Goal: Task Accomplishment & Management: Use online tool/utility

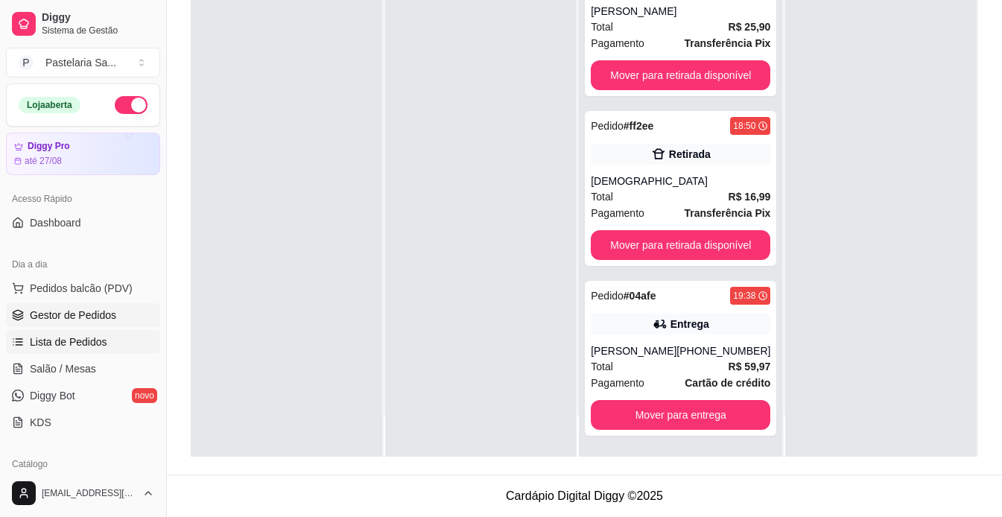
click at [102, 347] on span "Lista de Pedidos" at bounding box center [68, 342] width 77 height 15
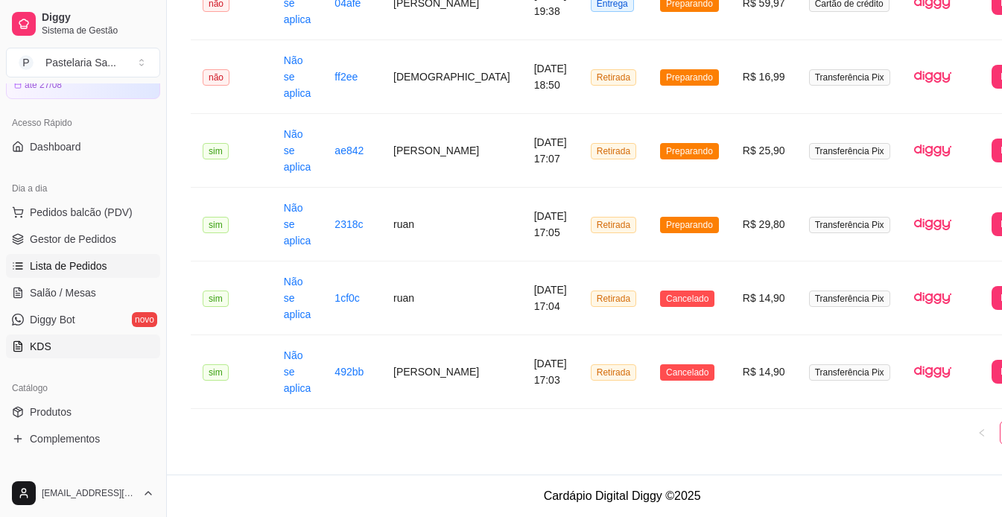
scroll to position [75, 0]
click at [110, 232] on link "Gestor de Pedidos" at bounding box center [83, 241] width 154 height 24
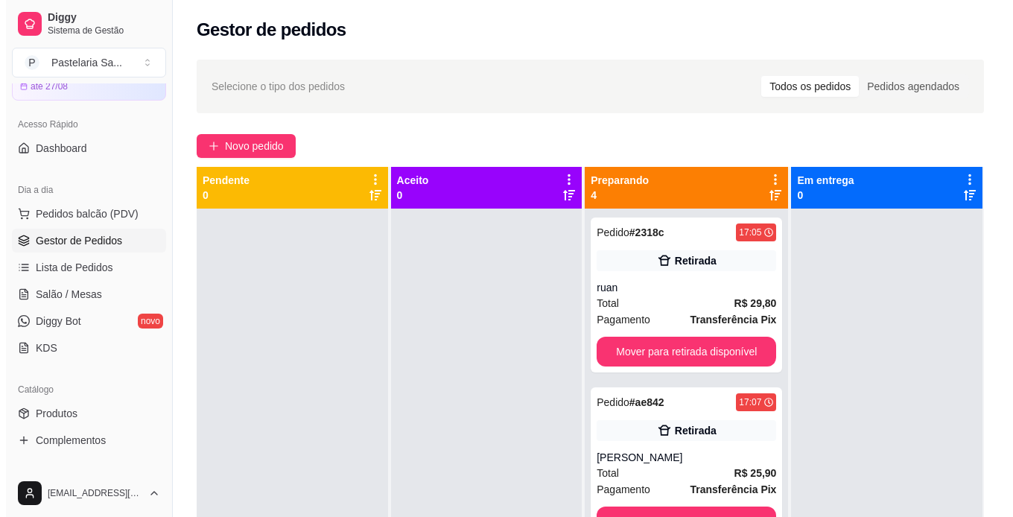
scroll to position [42, 0]
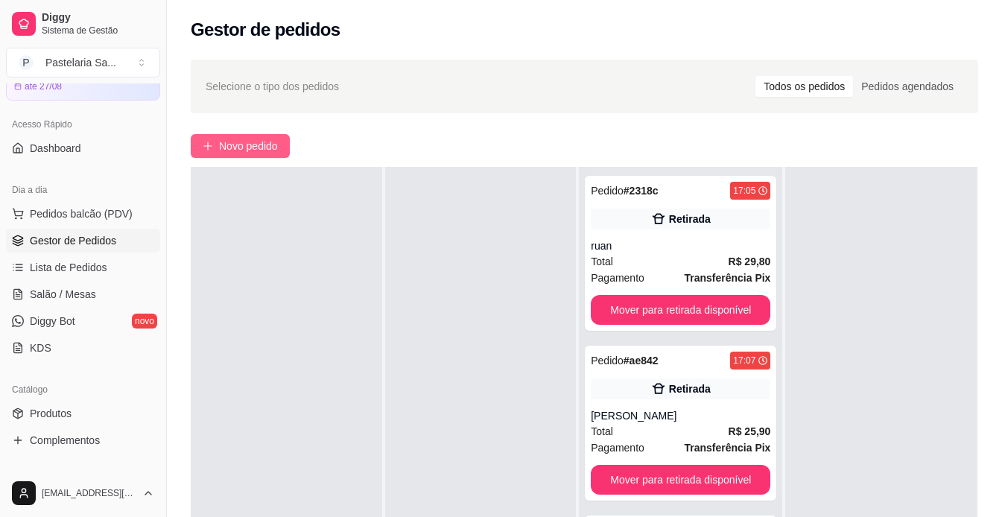
click at [237, 137] on button "Novo pedido" at bounding box center [240, 146] width 99 height 24
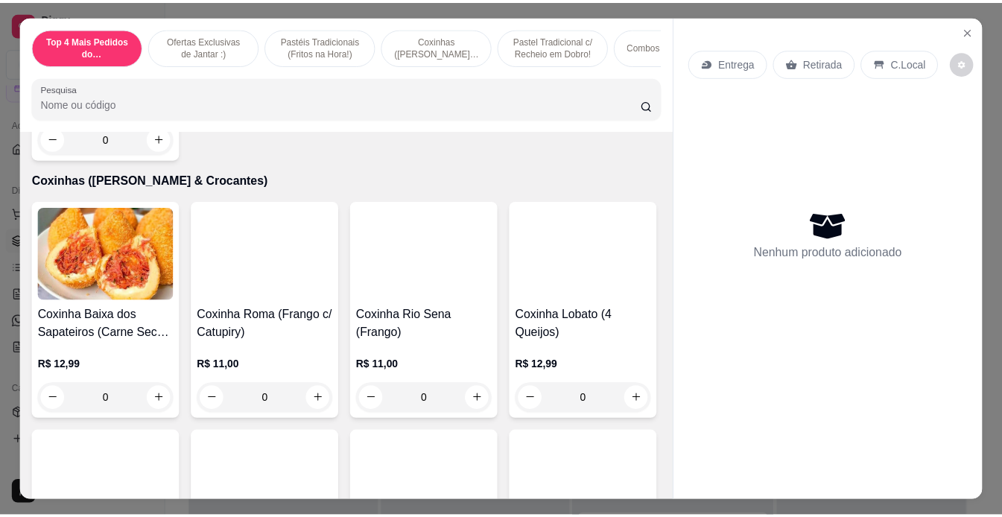
scroll to position [1639, 0]
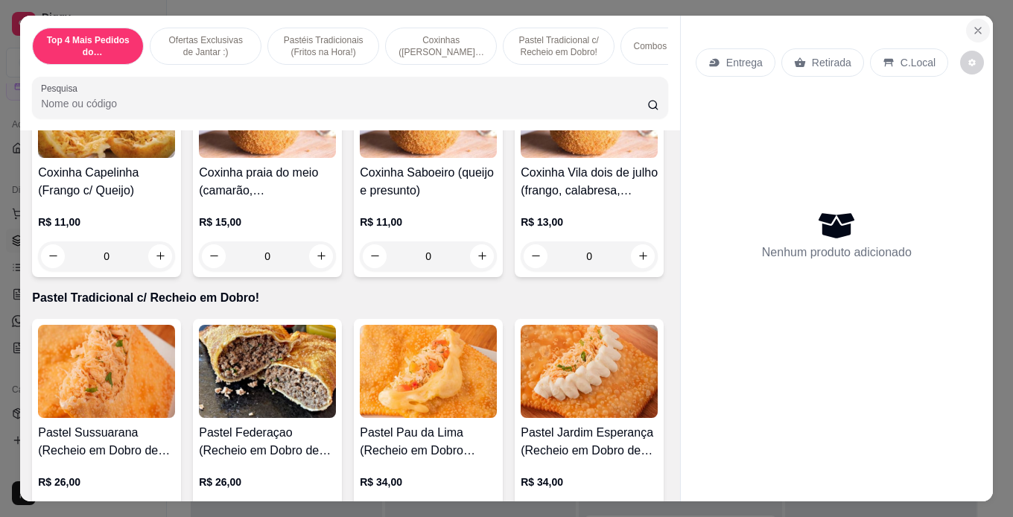
click at [972, 28] on icon "Close" at bounding box center [978, 31] width 12 height 12
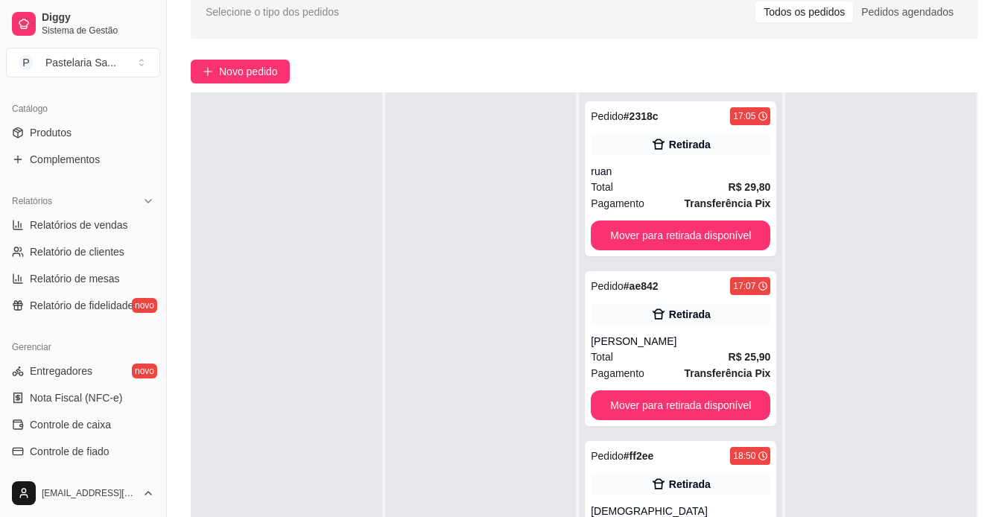
scroll to position [555, 0]
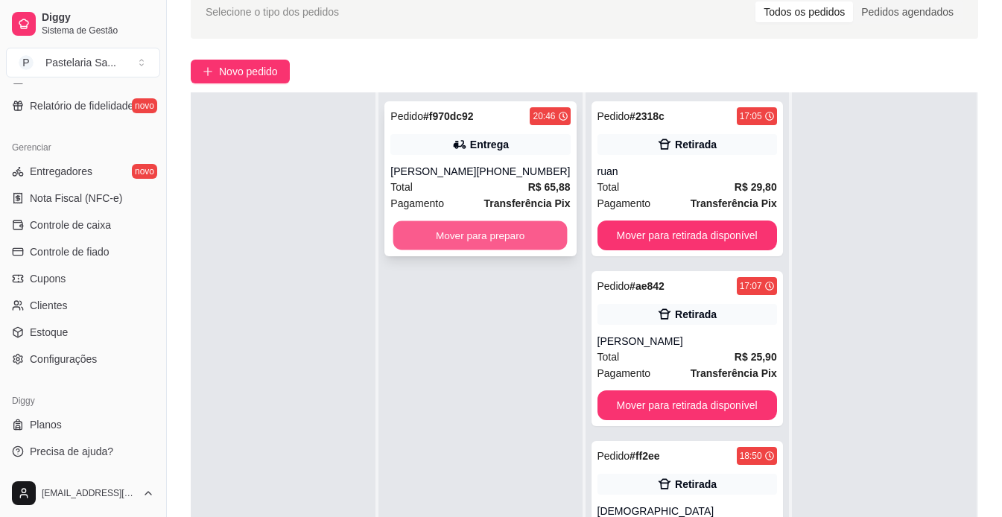
click at [522, 232] on button "Mover para preparo" at bounding box center [480, 235] width 174 height 29
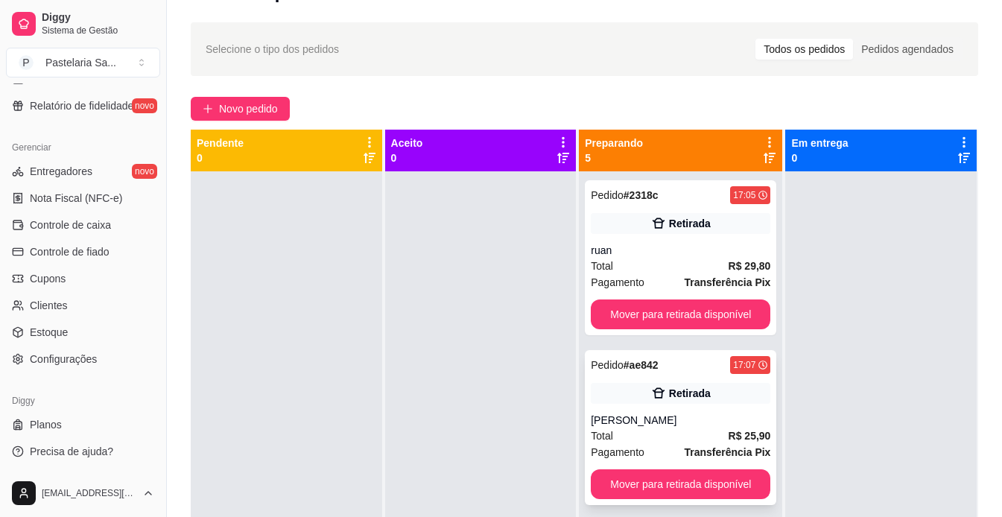
scroll to position [0, 0]
